Goal: Task Accomplishment & Management: Manage account settings

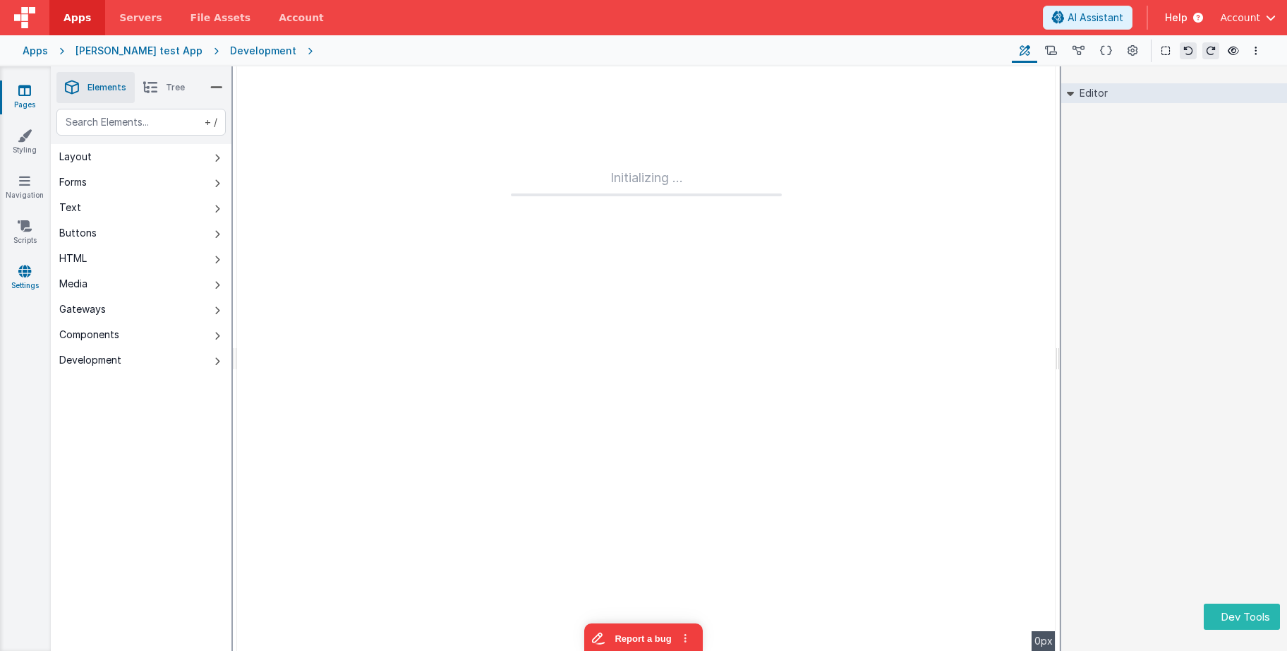
click at [29, 269] on icon at bounding box center [24, 271] width 13 height 14
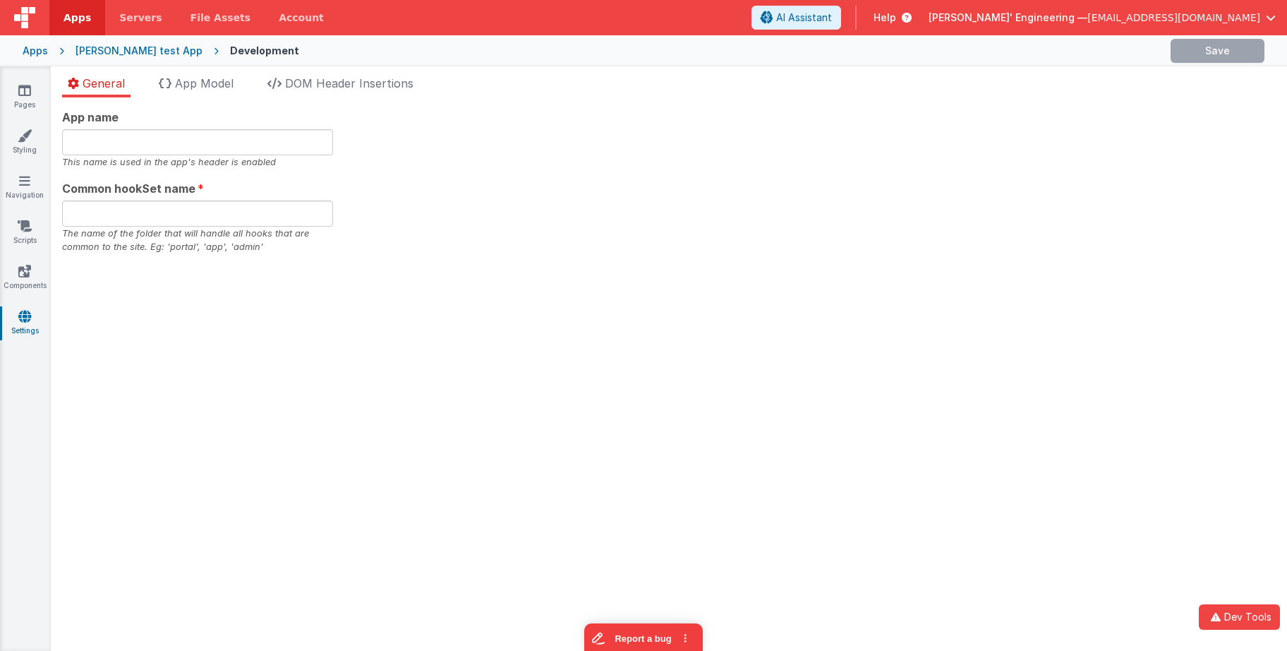
type input "Charles GUI, Get your own appx"
type input "app"
click at [821, 116] on div "App name Charles GUI, Get your own appx This name is used in the app's header i…" at bounding box center [669, 181] width 1214 height 145
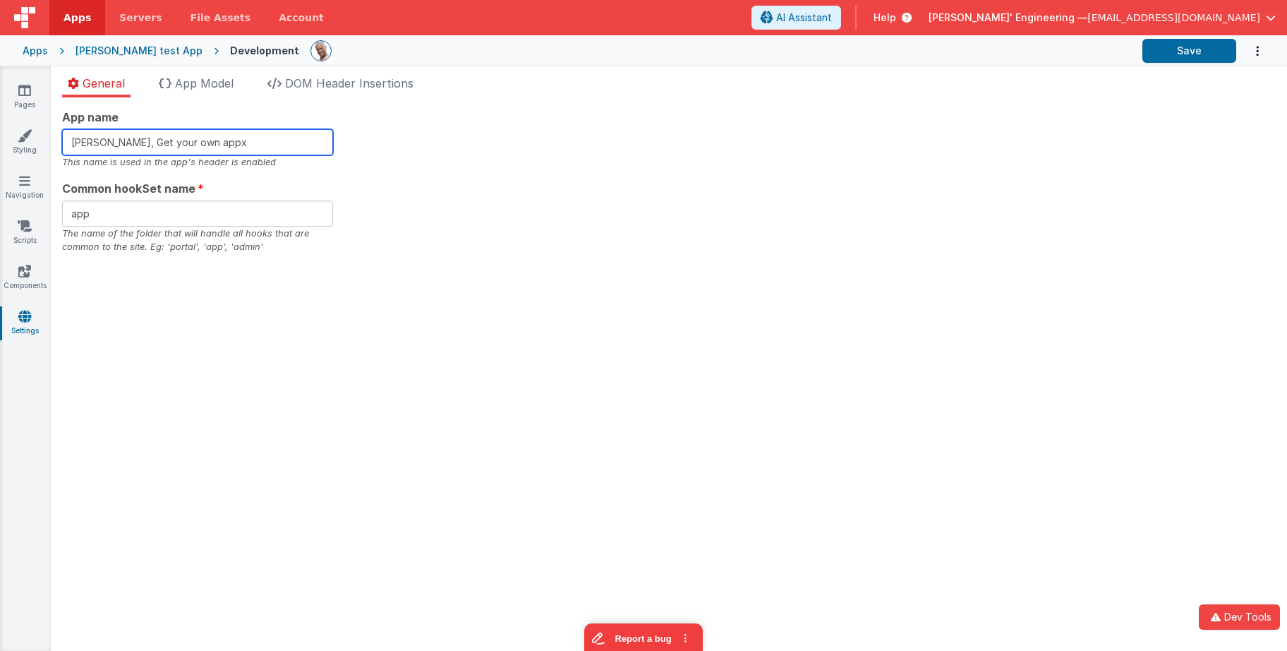
click at [234, 141] on input "Charles GUI, Get your own appx" at bounding box center [197, 142] width 271 height 26
type input "[PERSON_NAME], Get your own app"
drag, startPoint x: 993, startPoint y: 107, endPoint x: 1121, endPoint y: 83, distance: 130.0
click at [993, 107] on div "App name Charles GUI, Get your own app This name is used in the app's header is…" at bounding box center [669, 373] width 1236 height 553
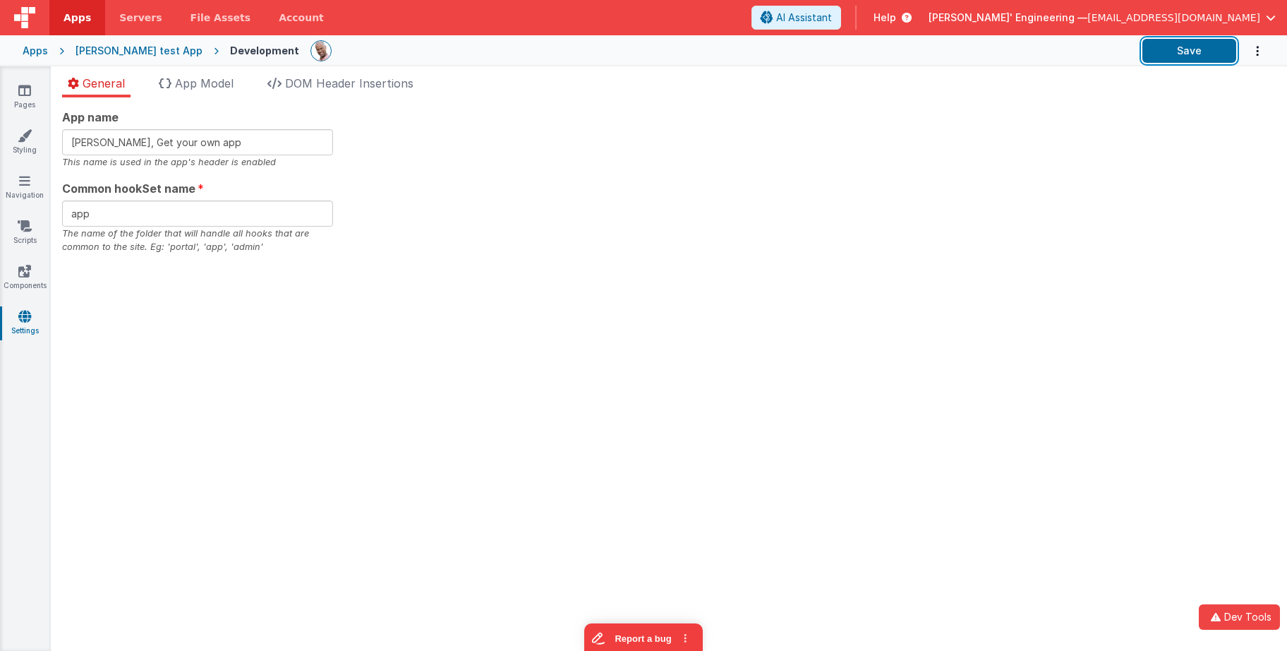
drag, startPoint x: 1166, startPoint y: 52, endPoint x: 1137, endPoint y: 87, distance: 45.2
click at [1166, 52] on button "Save" at bounding box center [1189, 51] width 94 height 24
drag, startPoint x: 484, startPoint y: 507, endPoint x: 476, endPoint y: 514, distance: 10.5
click at [484, 507] on div "App name Charles GUI, Get your own app This name is used in the app's header is…" at bounding box center [669, 373] width 1236 height 553
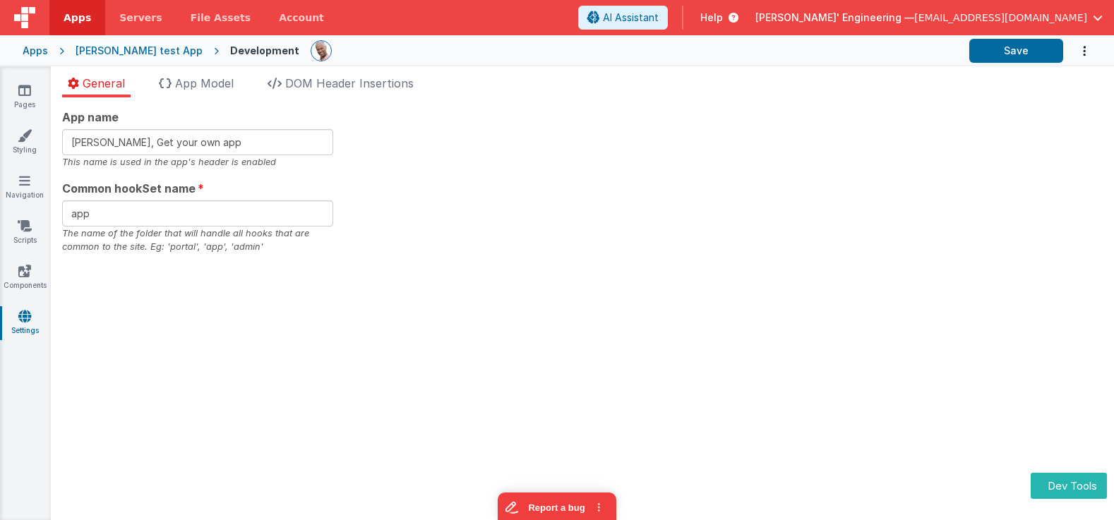
click at [547, 238] on div "App name [PERSON_NAME], Get your own app This name is used in the app's header …" at bounding box center [582, 181] width 1040 height 145
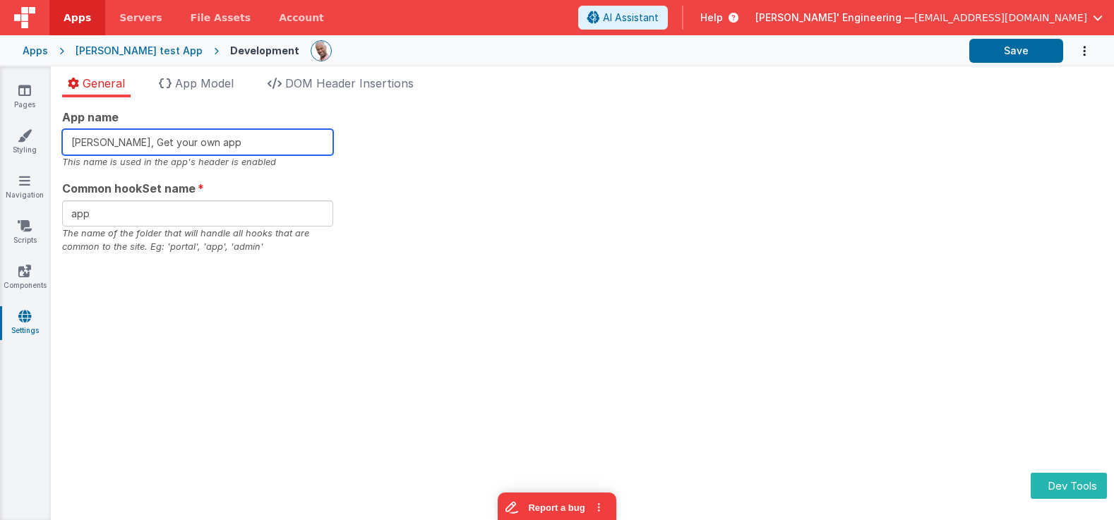
click at [248, 143] on input "[PERSON_NAME], Get your own app" at bounding box center [197, 142] width 271 height 26
type input "[PERSON_NAME], Get your own appd"
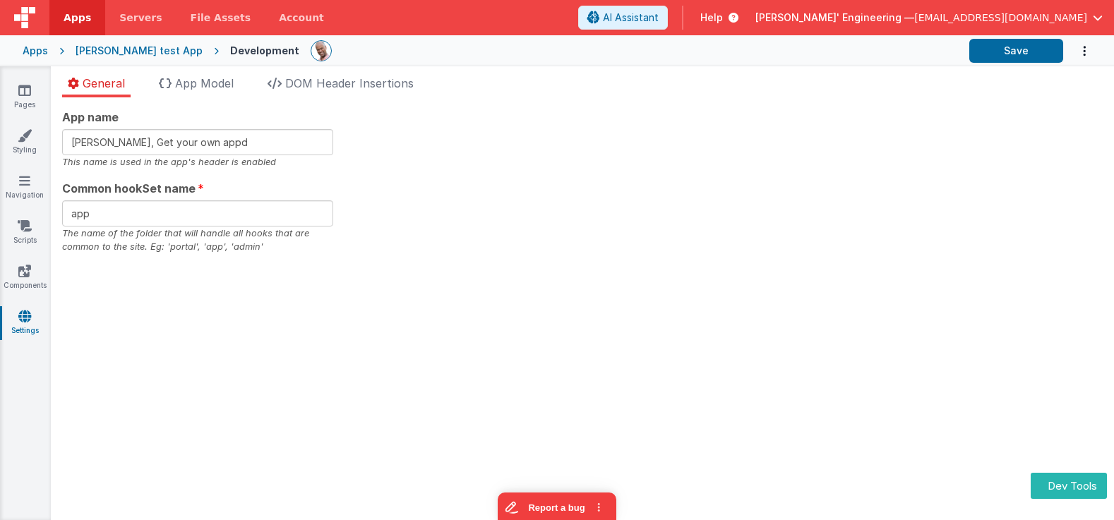
click at [589, 125] on div "App name [PERSON_NAME], Get your own appd This name is used in the app's header…" at bounding box center [582, 181] width 1040 height 145
click at [989, 47] on button "Save" at bounding box center [1016, 51] width 94 height 24
click at [710, 77] on ul "General App Model DOM Header Insertions" at bounding box center [582, 86] width 1063 height 23
click at [649, 276] on div "App name [PERSON_NAME], Get your own appd This name is used in the app's header…" at bounding box center [582, 308] width 1063 height 423
